Goal: Task Accomplishment & Management: Manage account settings

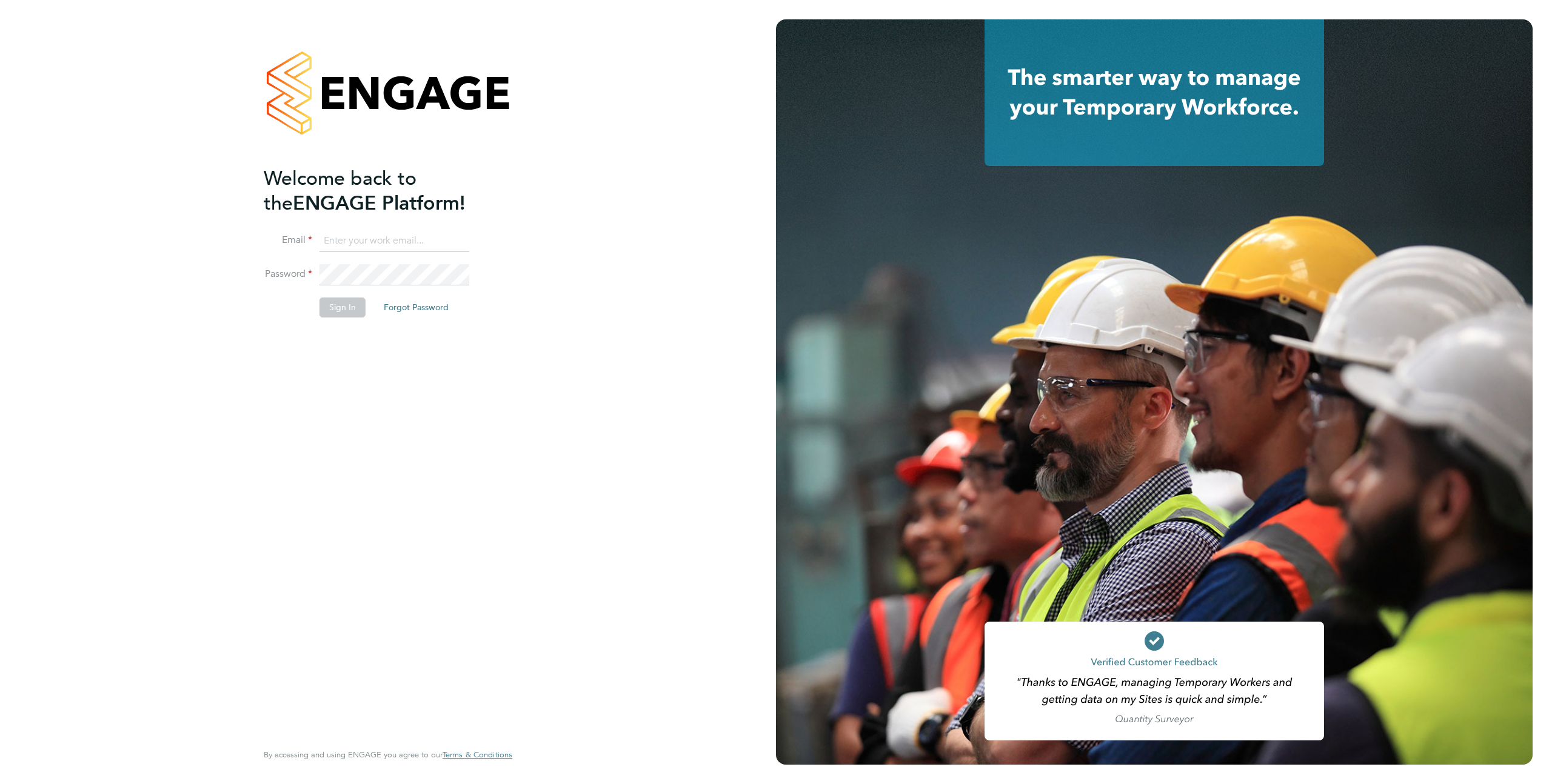
click at [373, 241] on input at bounding box center [395, 241] width 150 height 22
type input "[EMAIL_ADDRESS][DOMAIN_NAME]"
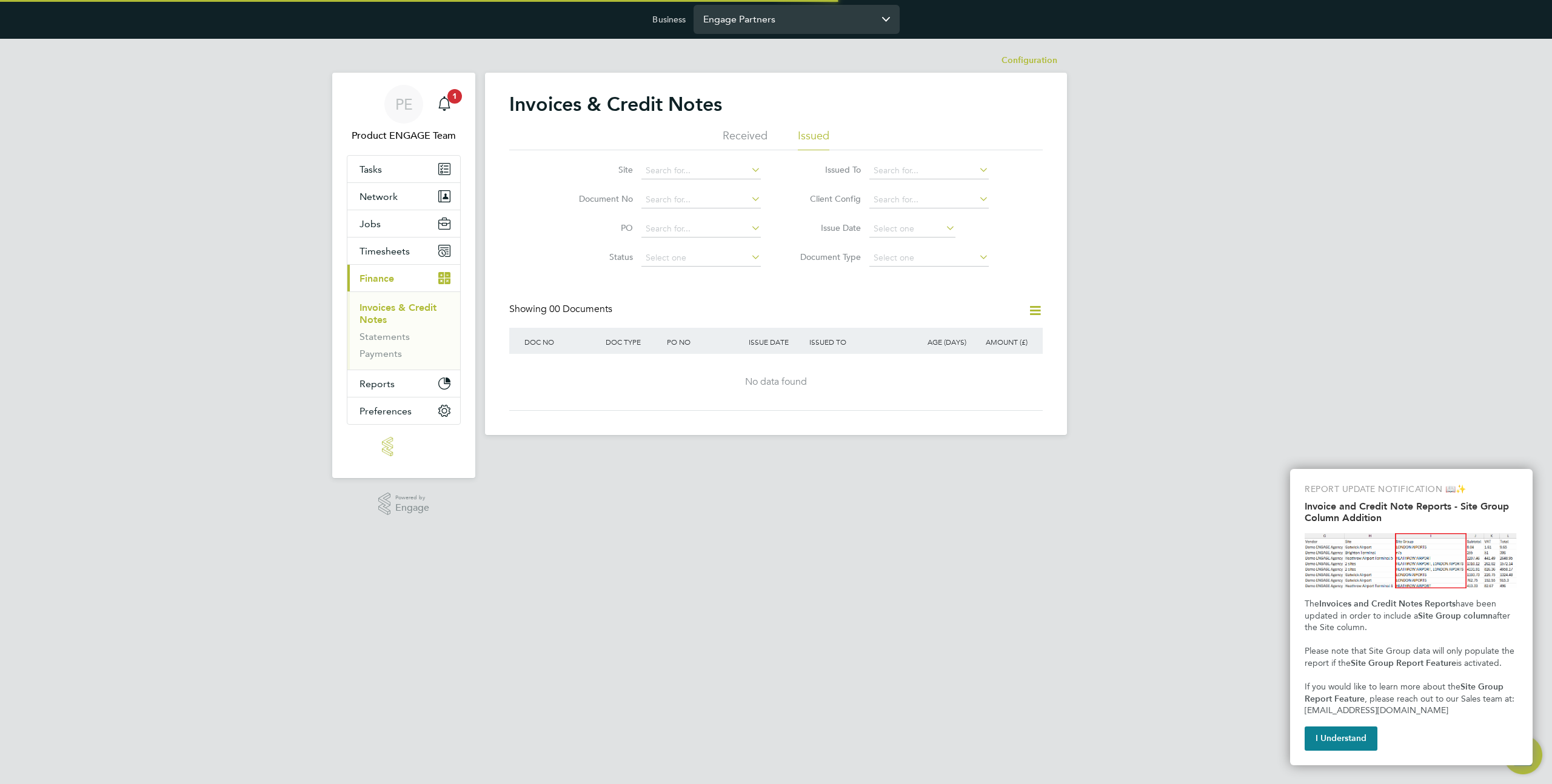
click at [786, 27] on input "Engage Partners" at bounding box center [796, 19] width 206 height 29
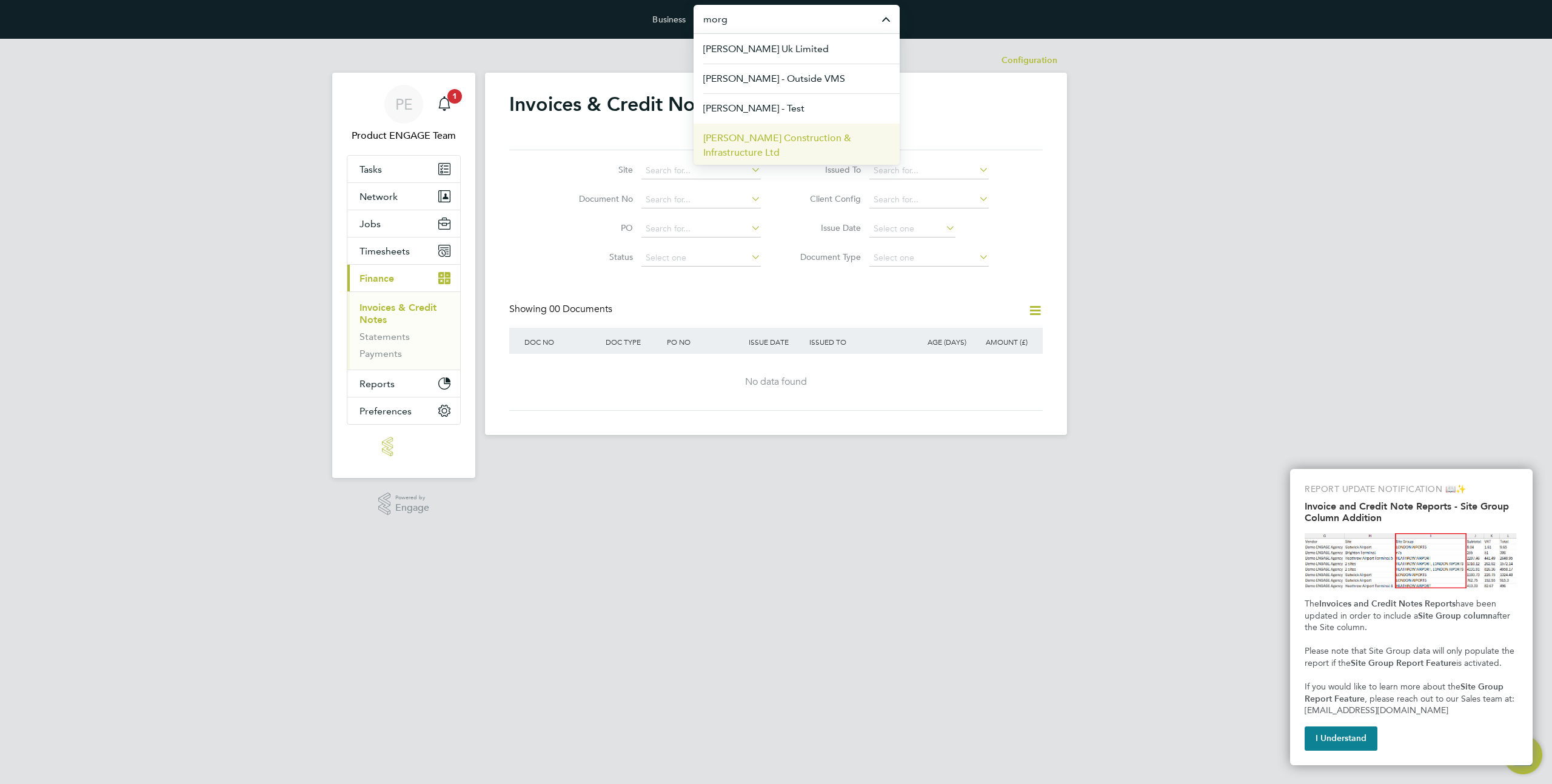
click at [777, 141] on span "Morgan Sindall Construction & Infrastructure Ltd" at bounding box center [796, 146] width 187 height 29
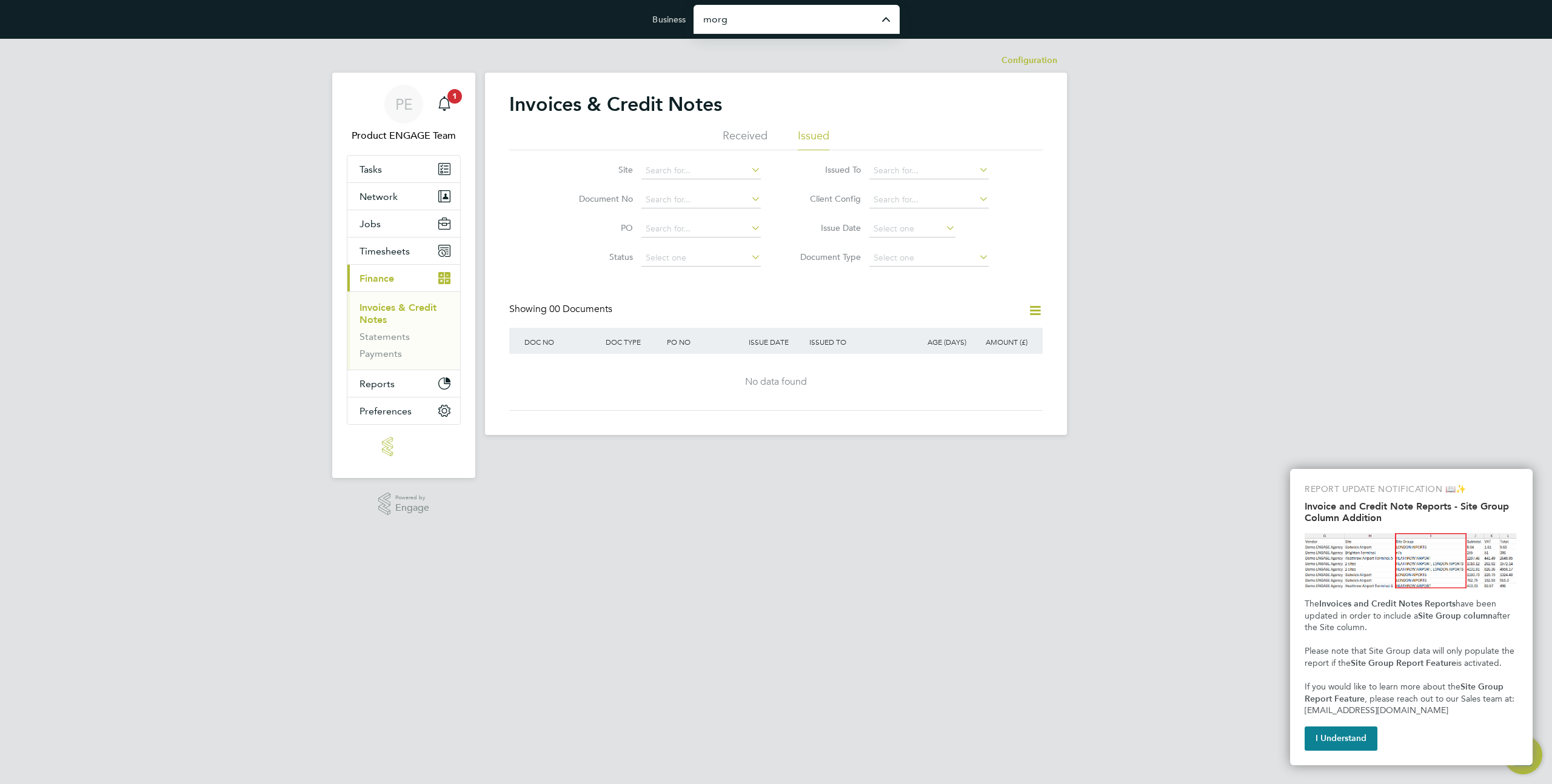
type input "Morgan Sindall Construction & Infrastructure Ltd"
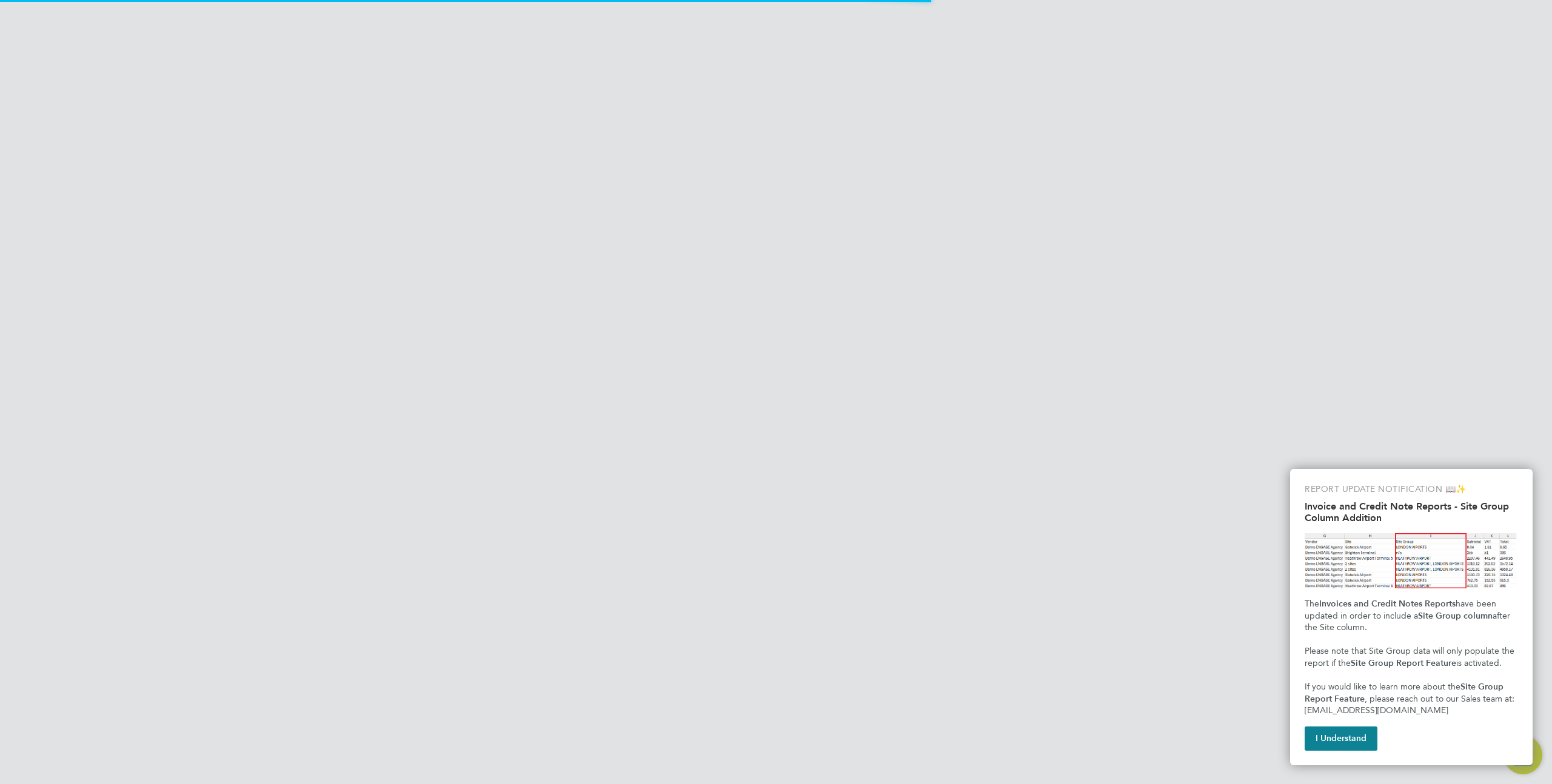
click at [404, 507] on span "Preferences" at bounding box center [385, 510] width 52 height 12
click at [392, 232] on button "Network" at bounding box center [404, 224] width 113 height 27
click at [397, 249] on link "Team Members" at bounding box center [393, 253] width 68 height 12
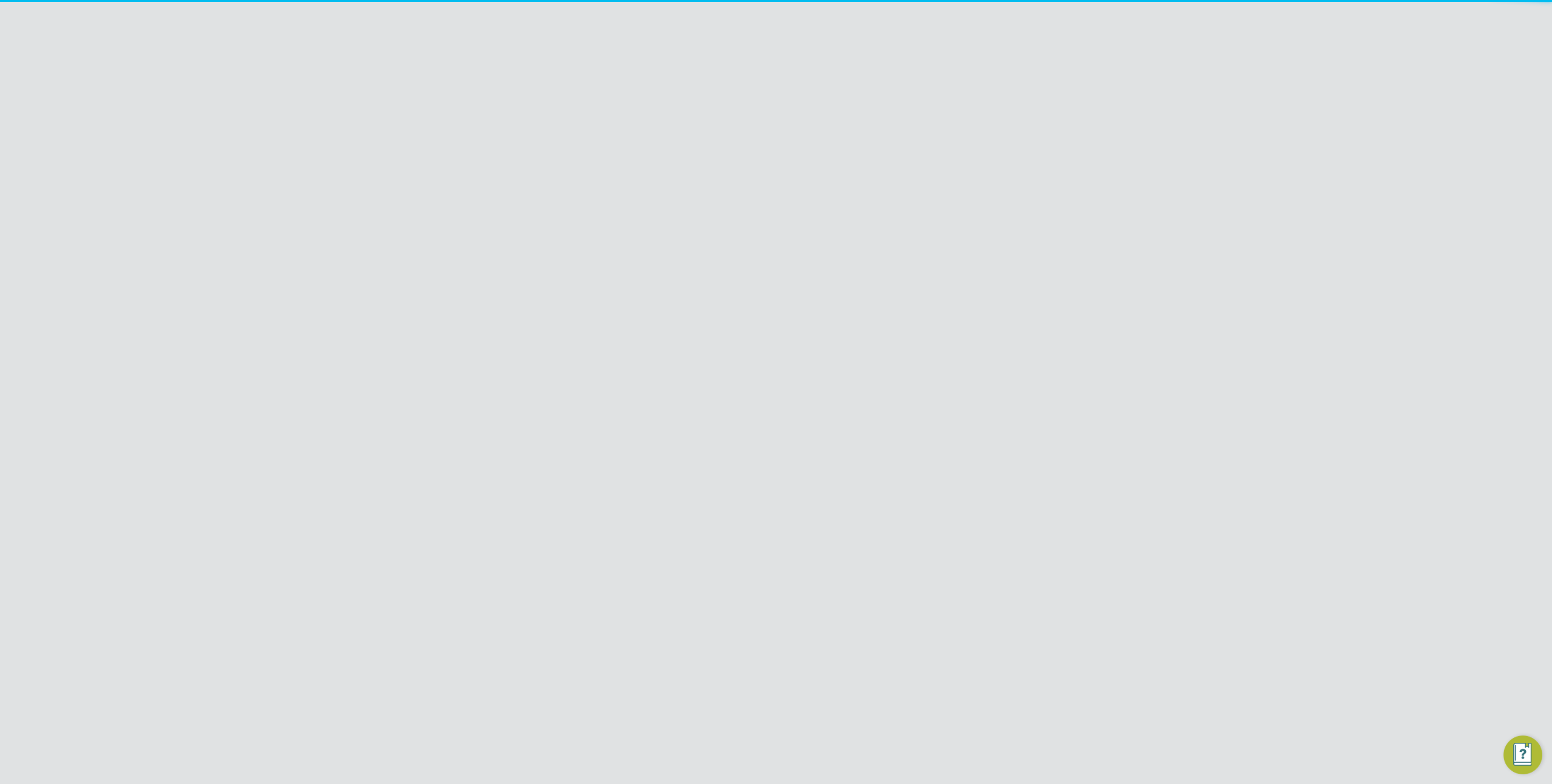
click at [993, 113] on div "Team Members New Team Member" at bounding box center [776, 110] width 534 height 37
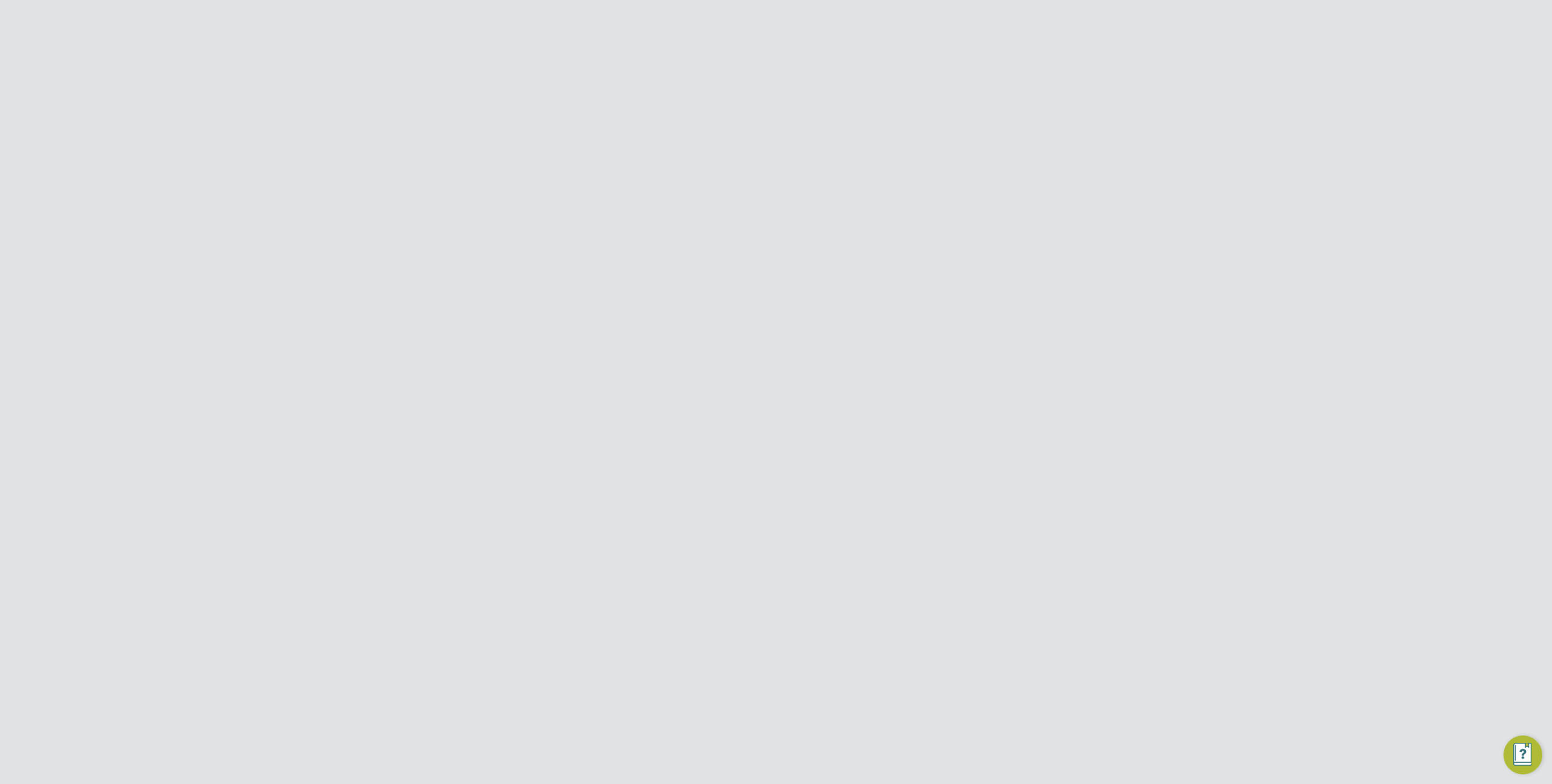
click at [987, 102] on button "New Team Member" at bounding box center [995, 102] width 96 height 20
click at [978, 99] on div at bounding box center [981, 98] width 22 height 22
